Goal: Transaction & Acquisition: Download file/media

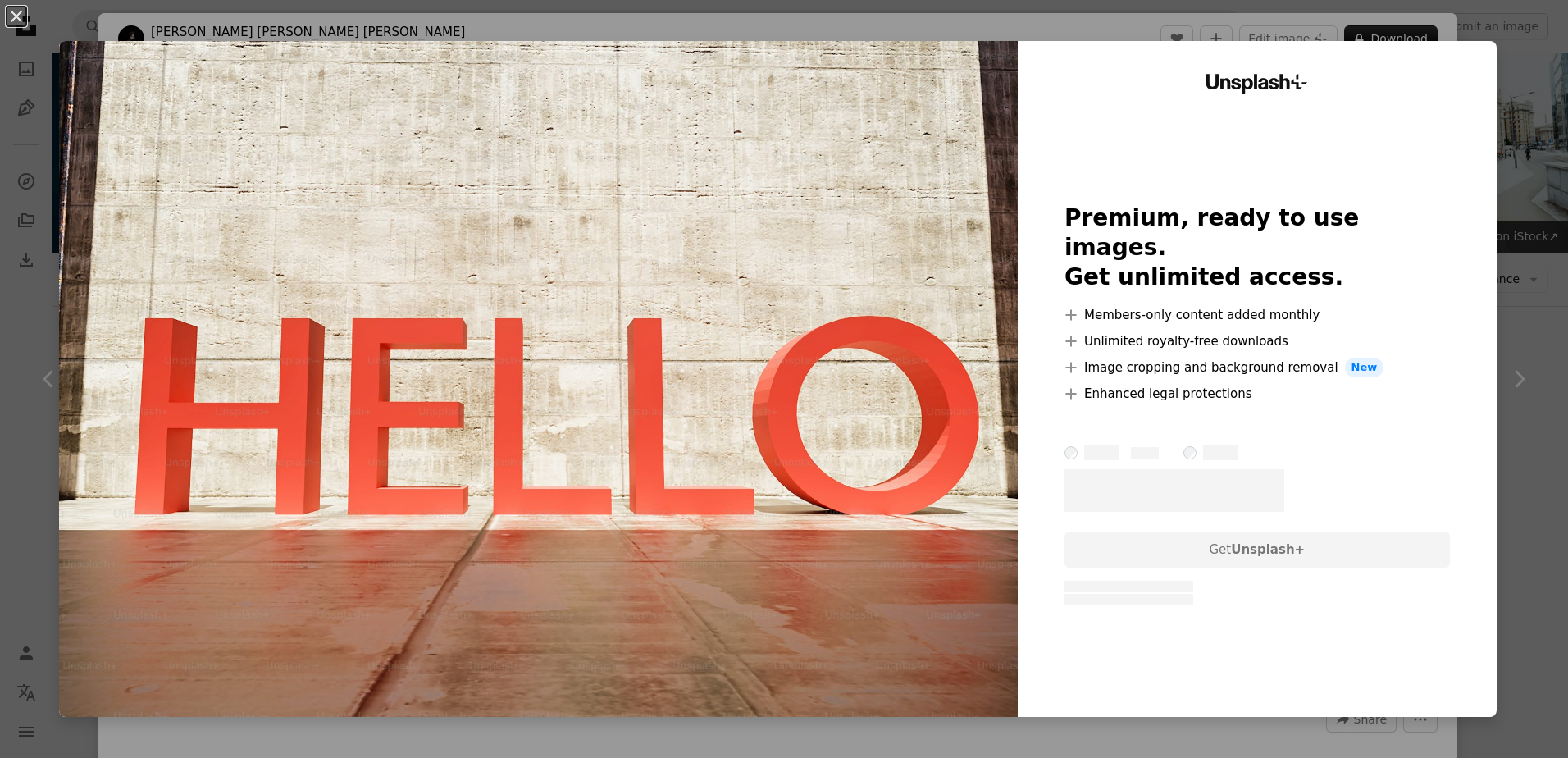
scroll to position [574, 0]
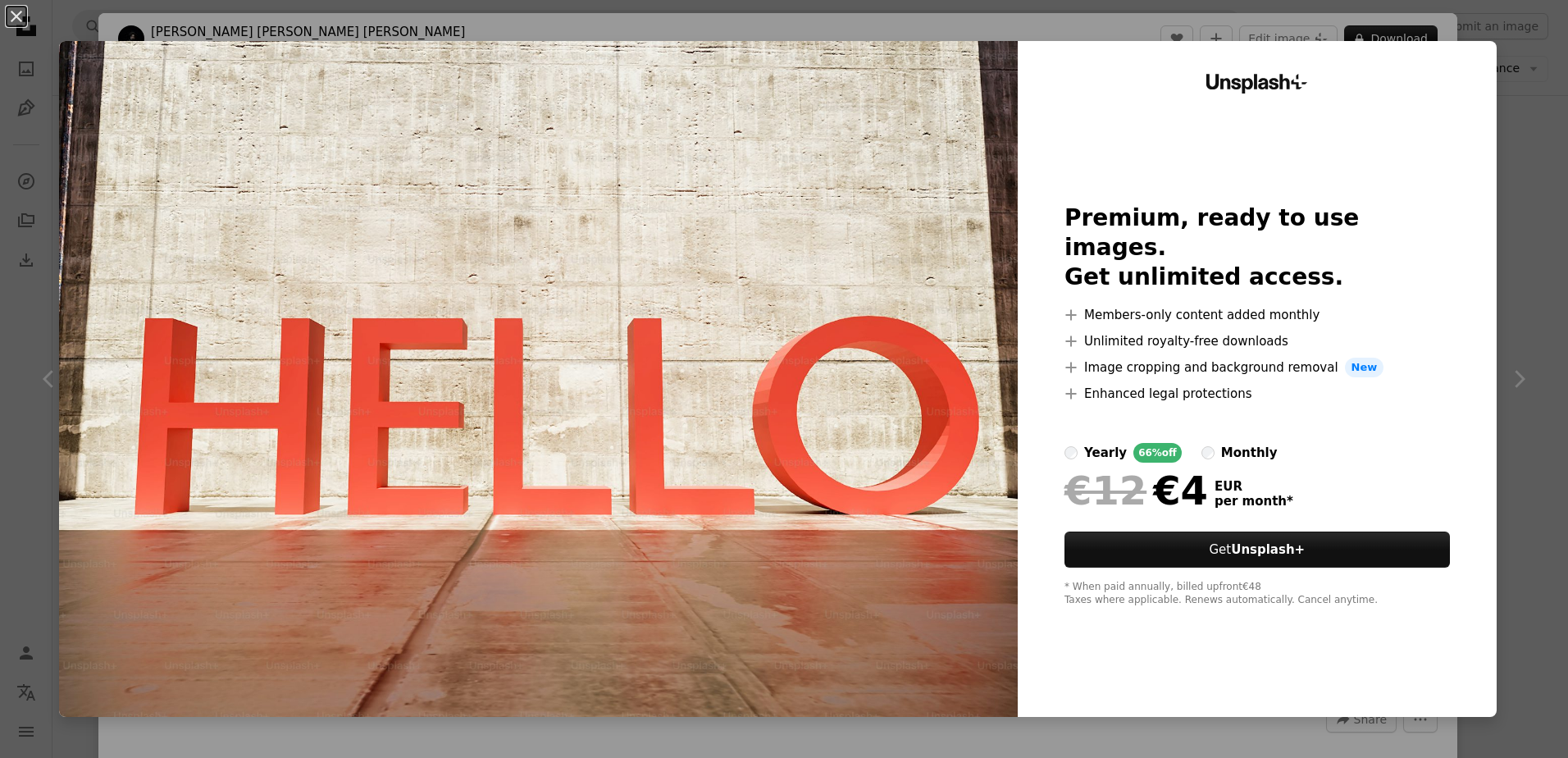
click at [1513, 109] on div "An X shape Unsplash+ Premium, ready to use images. Get unlimited access. A plus…" at bounding box center [784, 379] width 1568 height 758
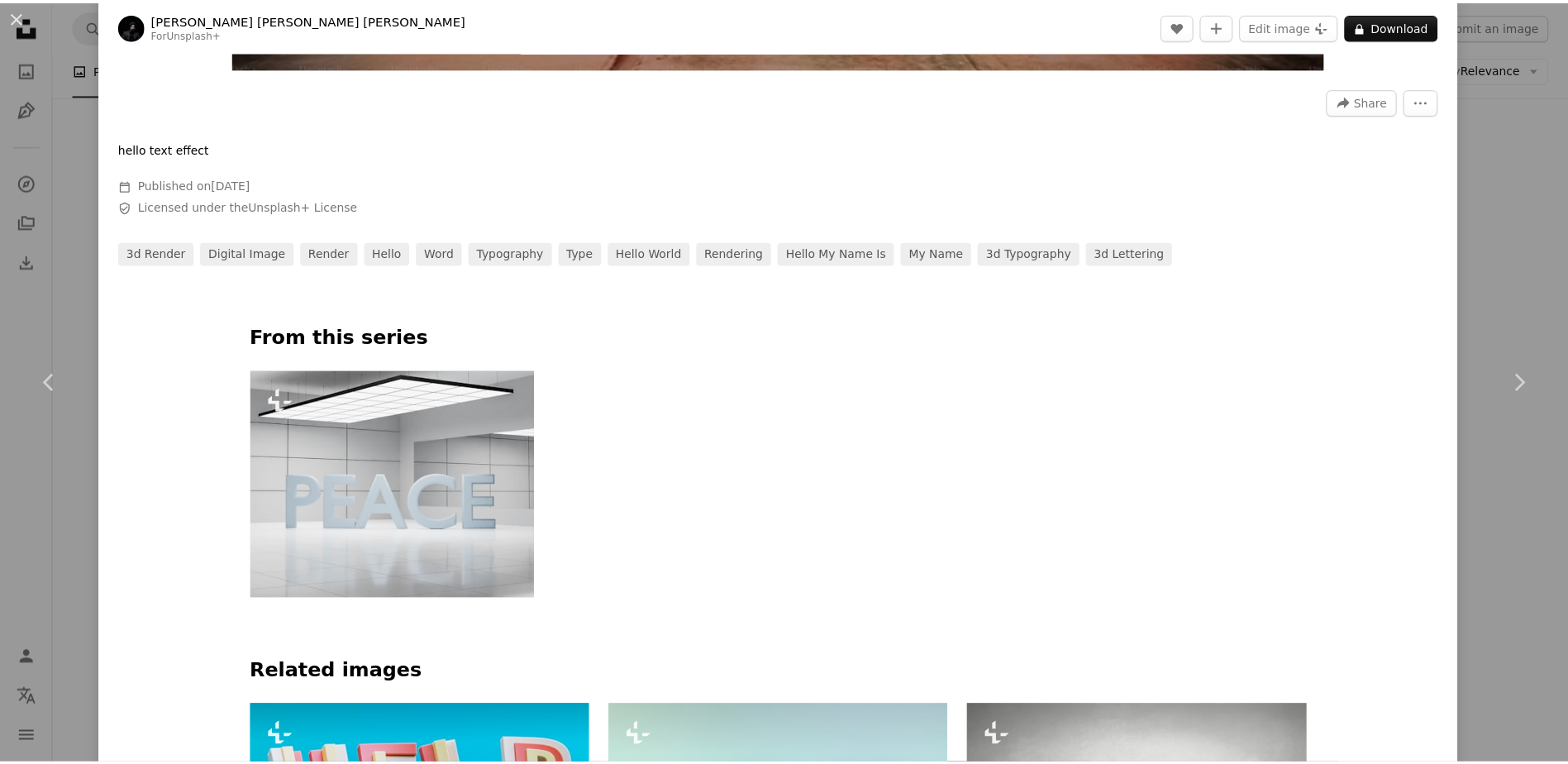
scroll to position [744, 0]
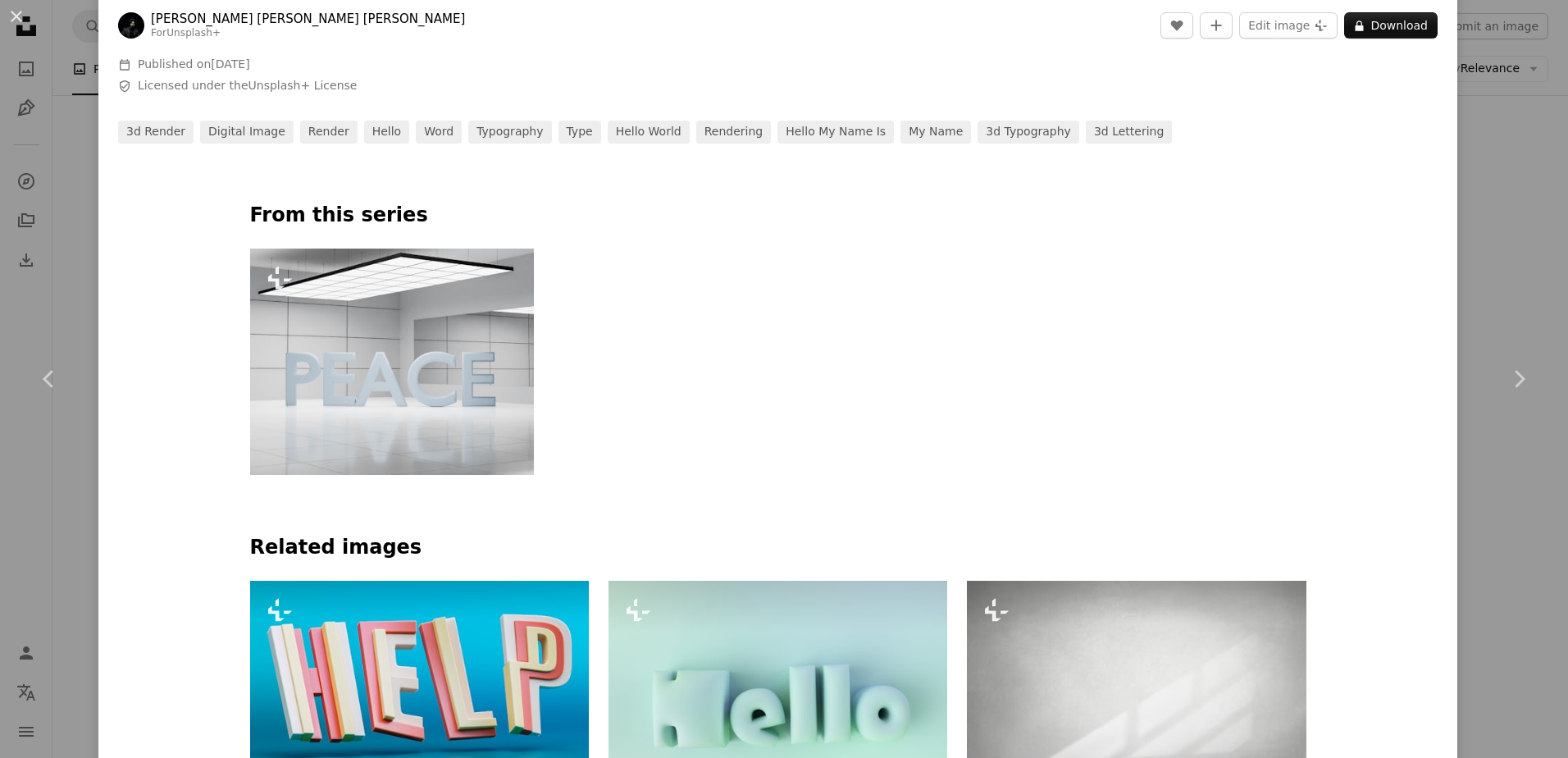
click at [25, 500] on div "An X shape Chevron left Chevron right [PERSON_NAME] [PERSON_NAME] [PERSON_NAME]…" at bounding box center [784, 379] width 1568 height 758
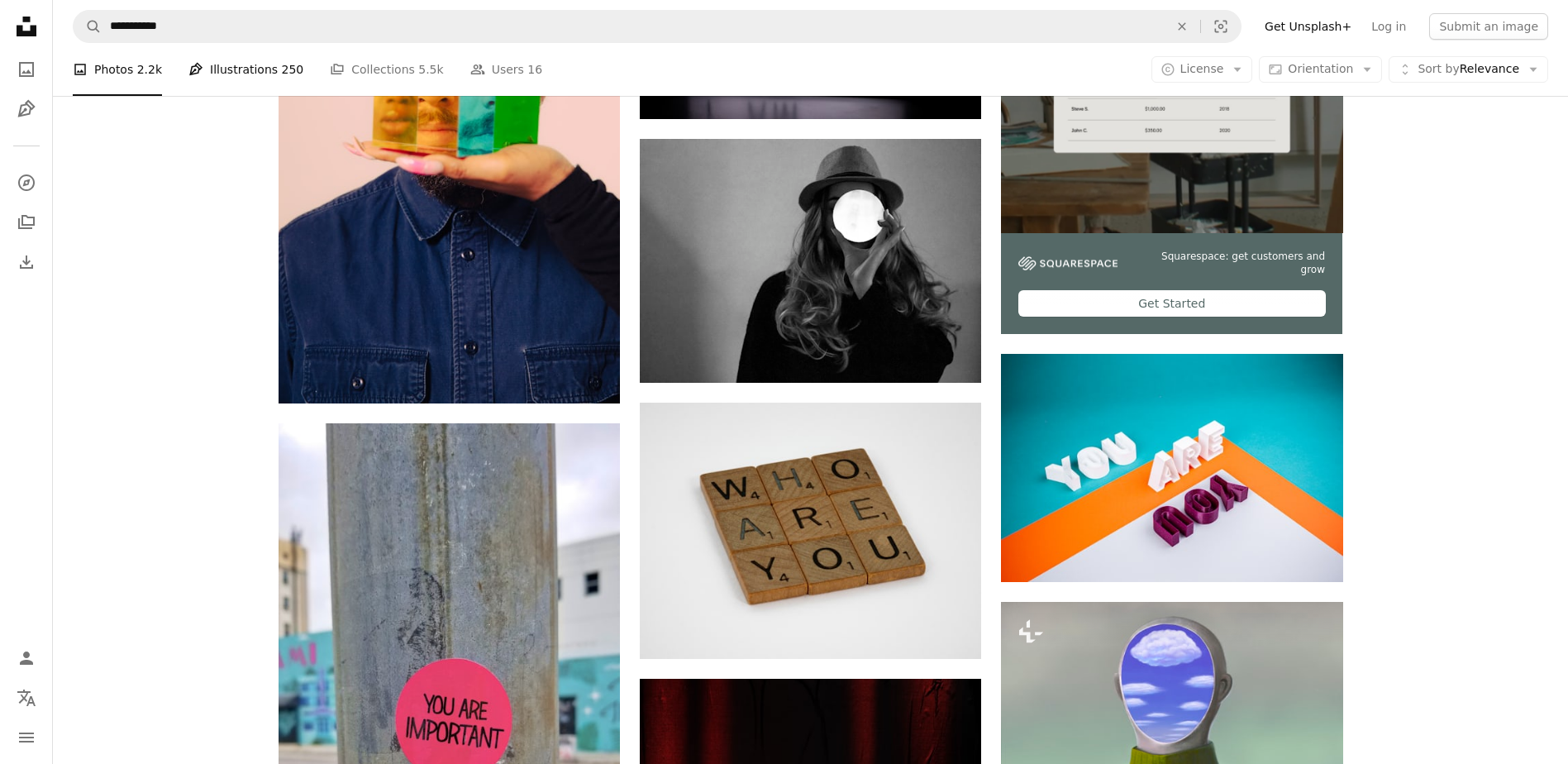
scroll to position [495, 0]
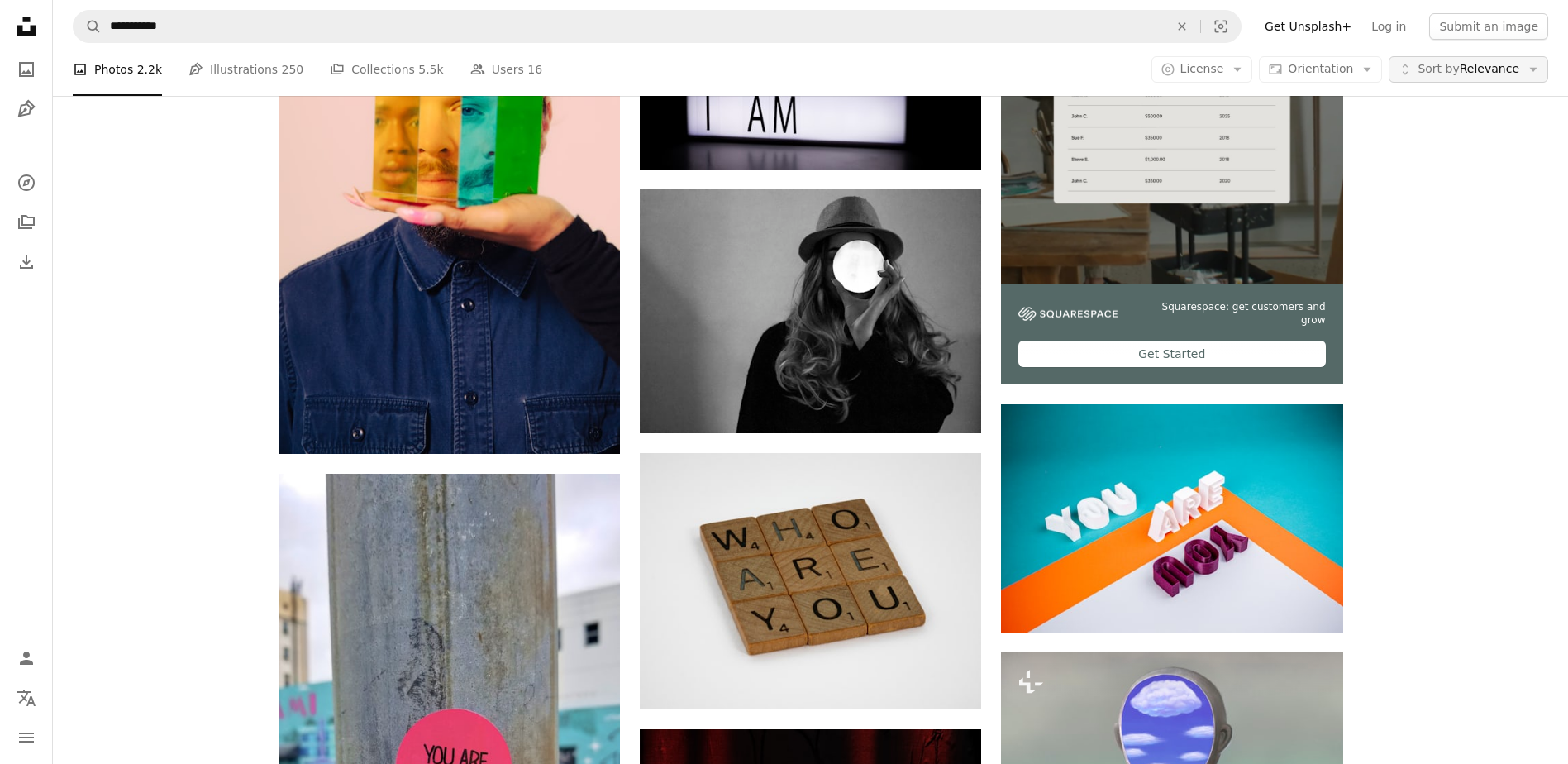
click at [1519, 64] on button "Unfold Sort by Relevance Arrow down" at bounding box center [1468, 69] width 160 height 26
drag, startPoint x: 1497, startPoint y: 395, endPoint x: 1458, endPoint y: 377, distance: 43.0
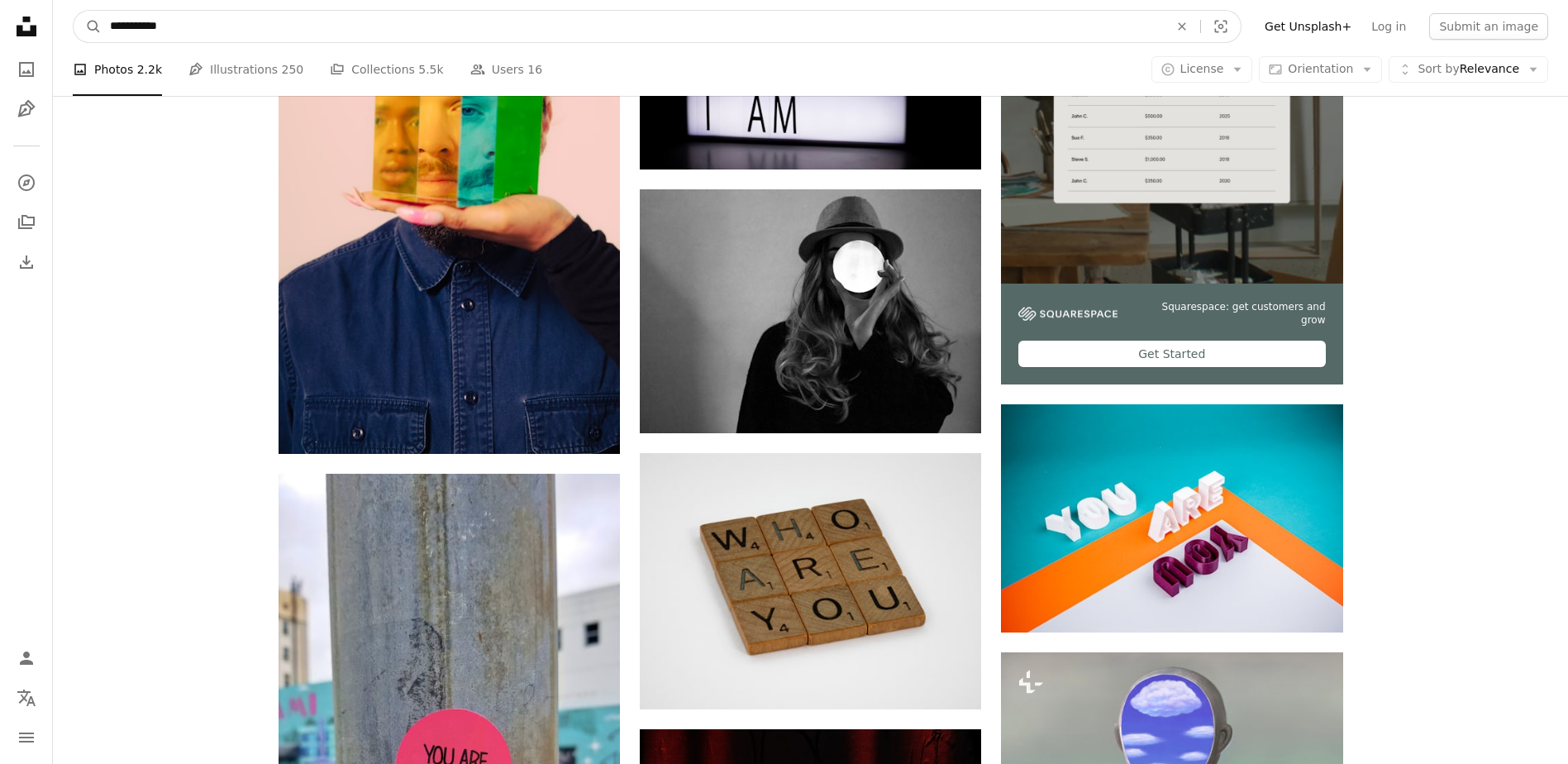
drag, startPoint x: 201, startPoint y: 22, endPoint x: 0, endPoint y: 58, distance: 204.2
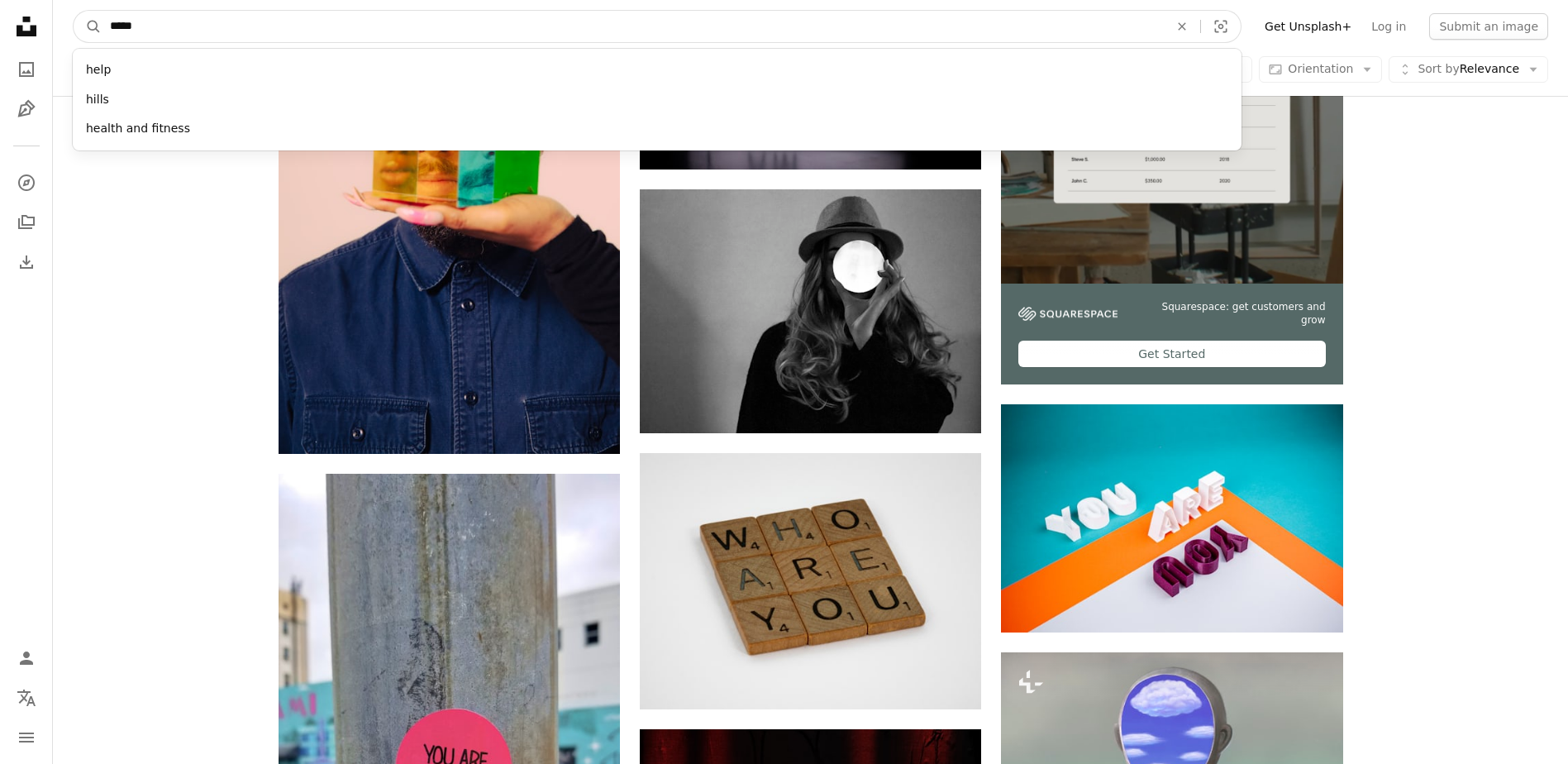
type input "*****"
click at [74, 11] on button "A magnifying glass" at bounding box center [88, 26] width 28 height 31
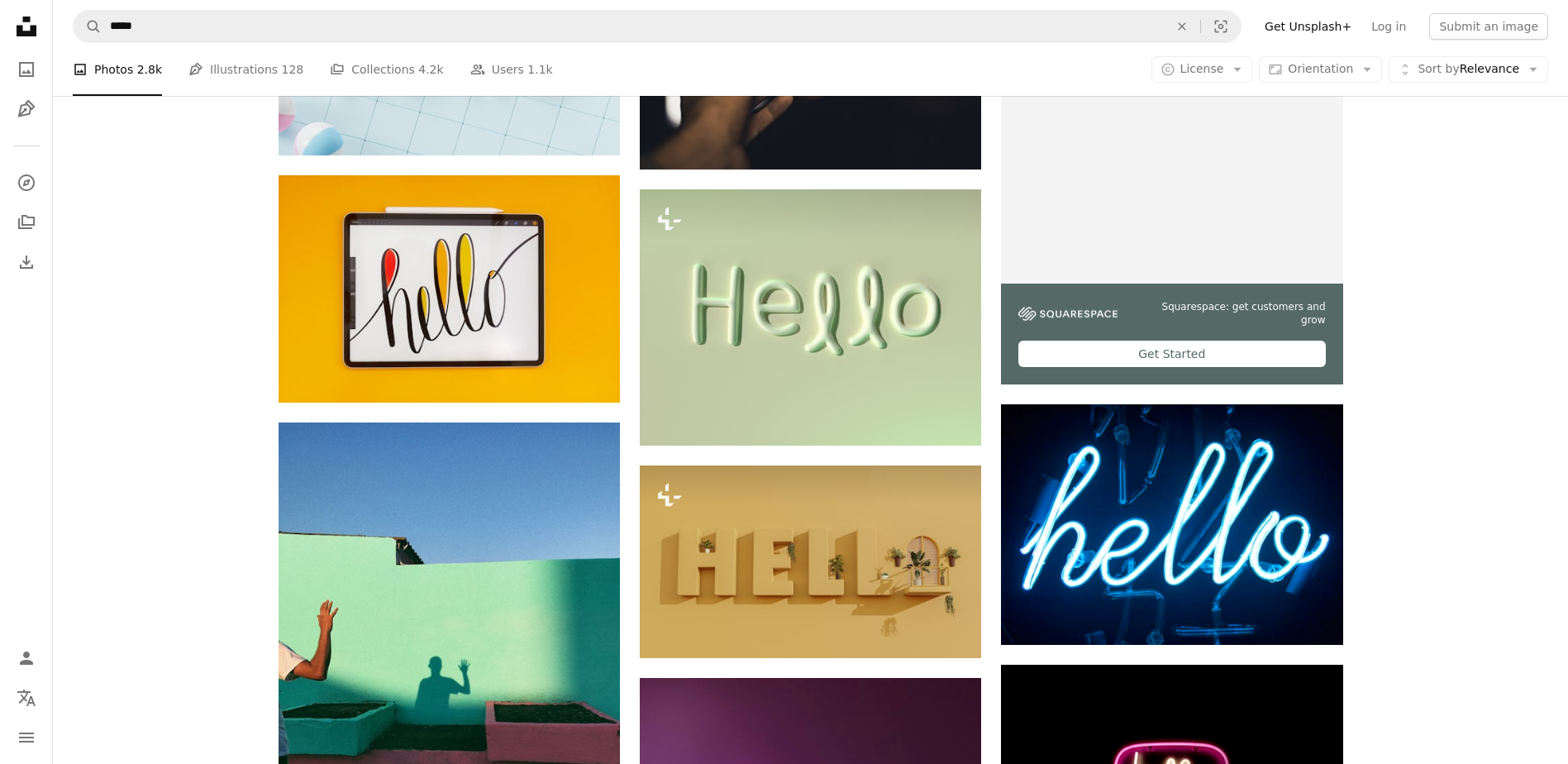
click at [816, 170] on img at bounding box center [810, 55] width 342 height 228
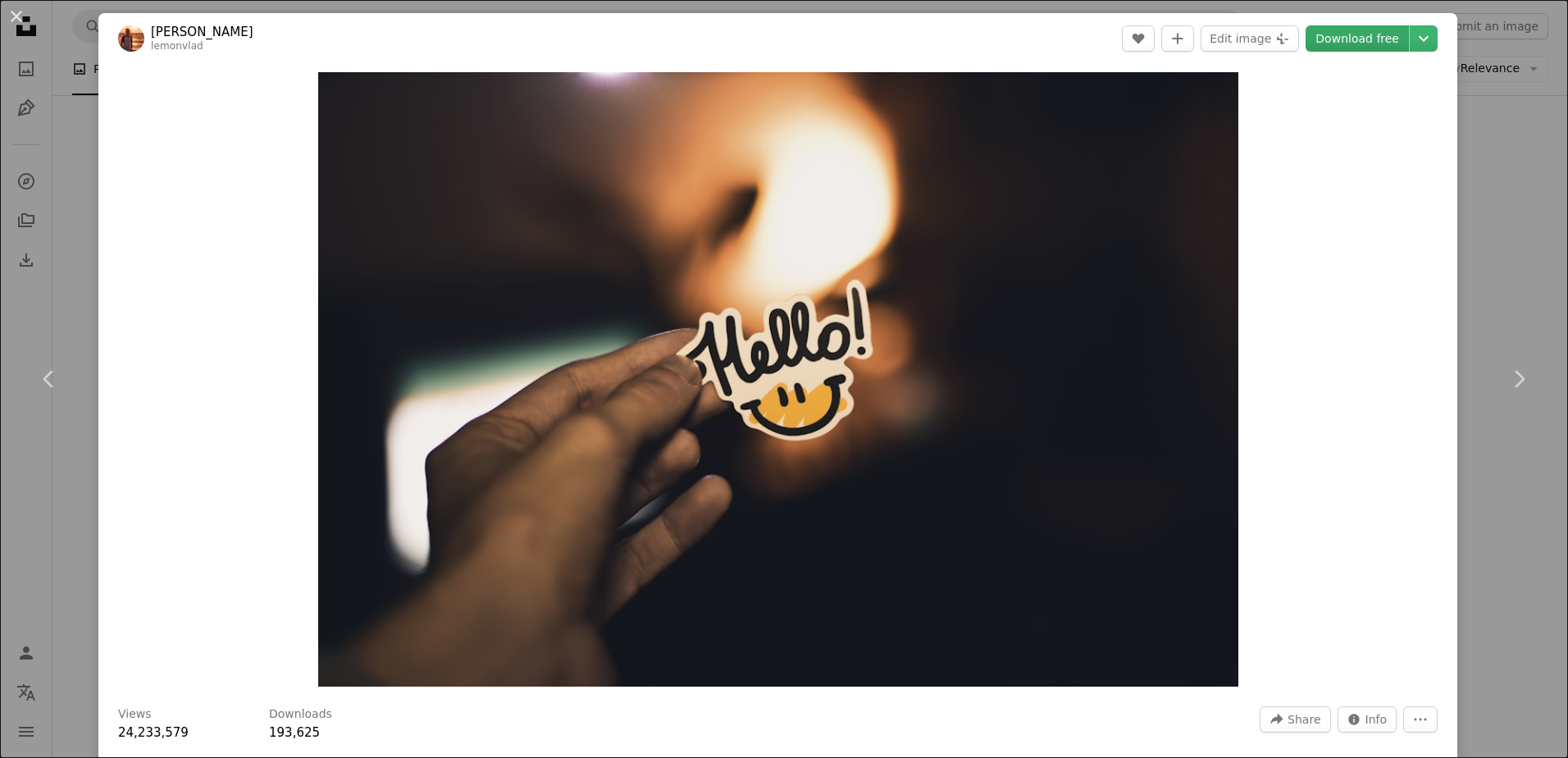
click at [1328, 32] on link "Download free" at bounding box center [1357, 39] width 103 height 26
